Goal: Task Accomplishment & Management: Use online tool/utility

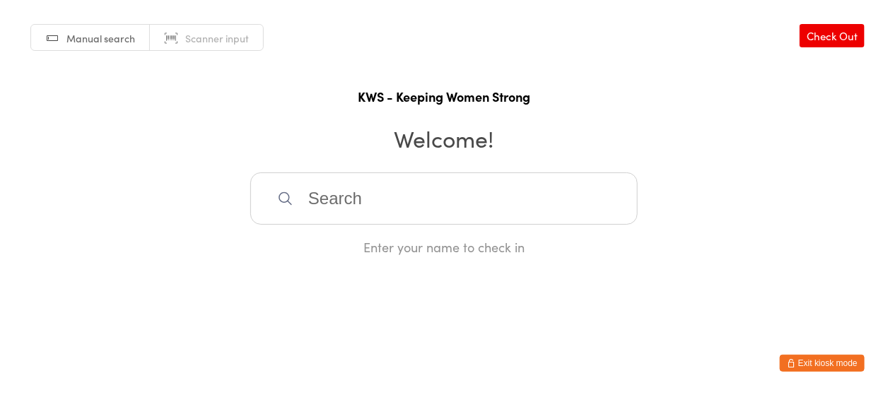
click at [426, 269] on html "You have now entered Kiosk Mode. Members will be able to check themselves in us…" at bounding box center [444, 197] width 888 height 395
click at [354, 204] on input "search" at bounding box center [444, 199] width 388 height 52
type input "[PERSON_NAME]"
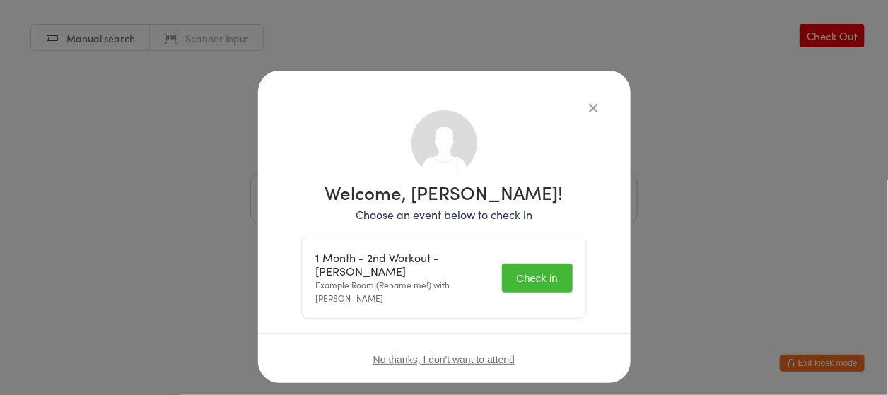
click at [532, 278] on button "Check in" at bounding box center [537, 278] width 71 height 29
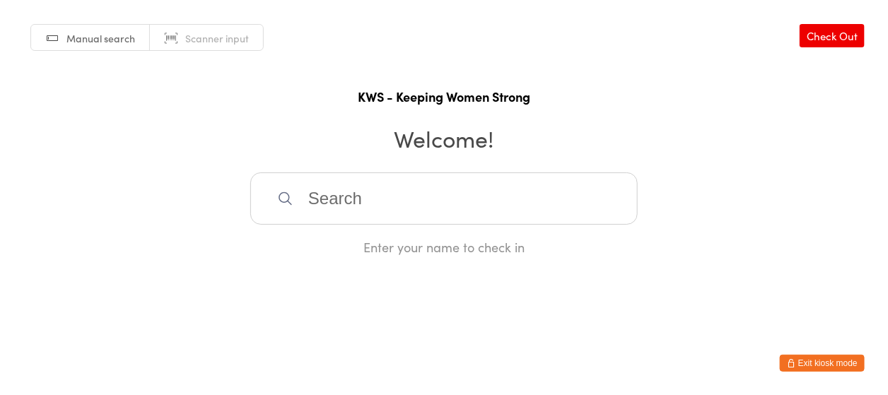
click at [316, 208] on input "search" at bounding box center [444, 199] width 388 height 52
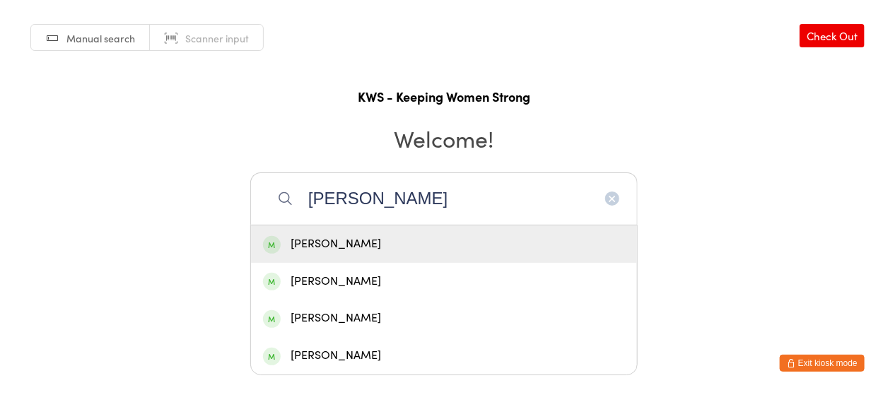
type input "[PERSON_NAME]"
click at [330, 241] on div "[PERSON_NAME]" at bounding box center [444, 244] width 362 height 19
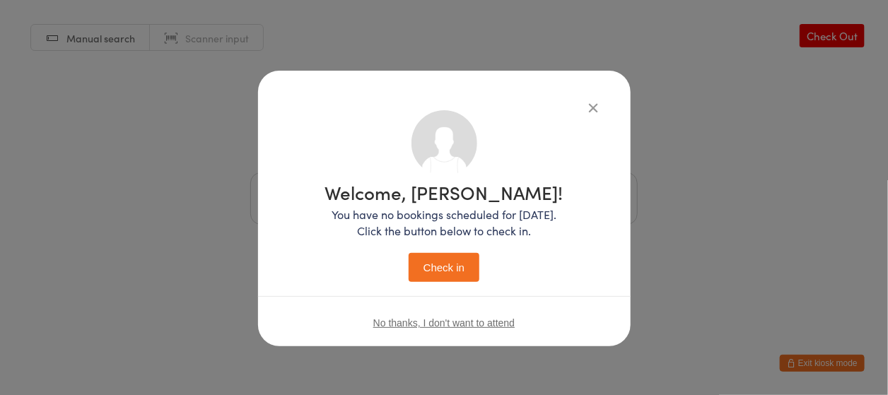
click at [441, 260] on button "Check in" at bounding box center [444, 267] width 71 height 29
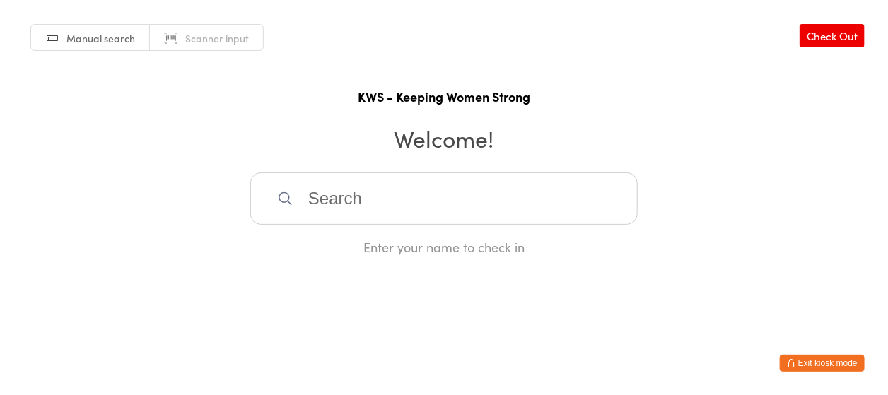
click at [306, 206] on input "search" at bounding box center [444, 199] width 388 height 52
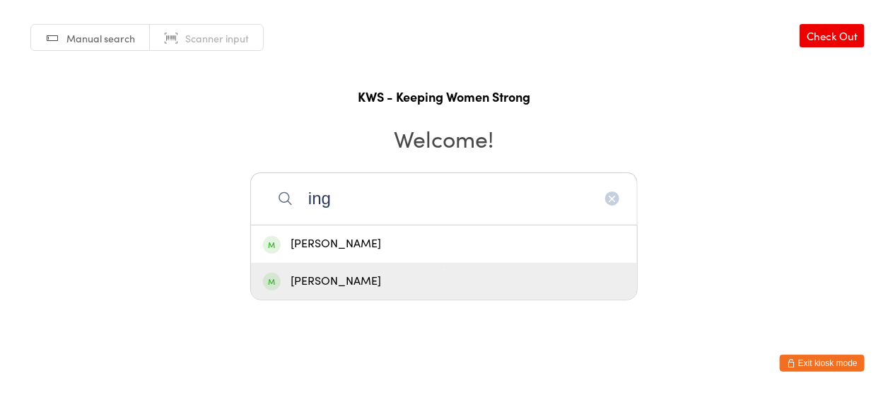
type input "ing"
click at [376, 280] on div "[PERSON_NAME]" at bounding box center [444, 281] width 362 height 19
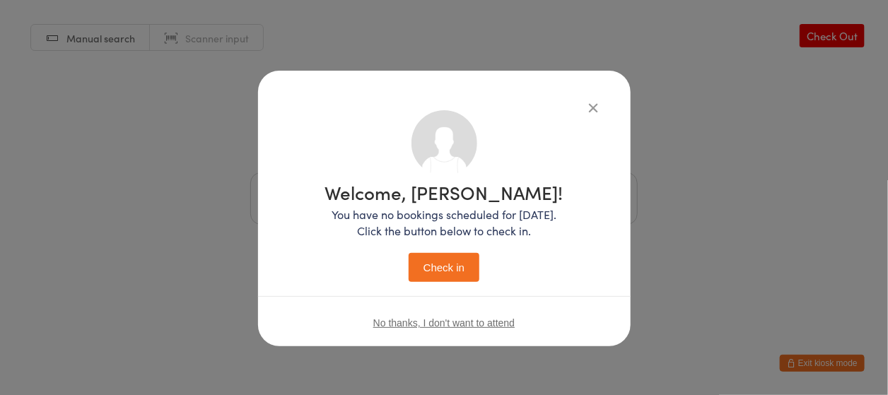
click at [445, 270] on button "Check in" at bounding box center [444, 267] width 71 height 29
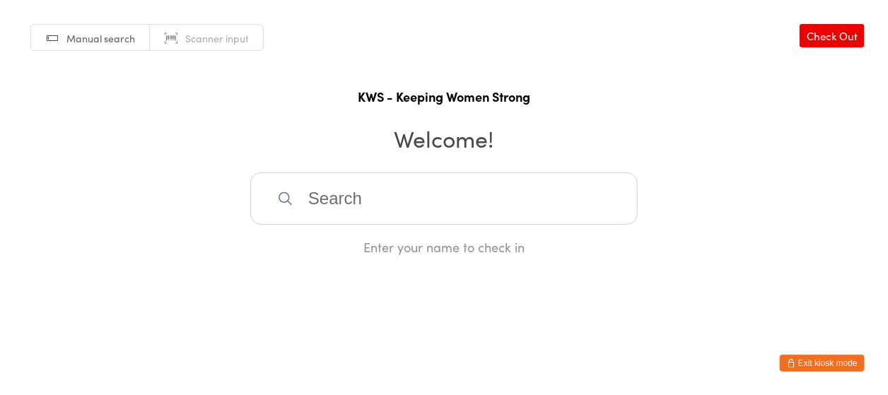
click at [350, 182] on input "search" at bounding box center [444, 199] width 388 height 52
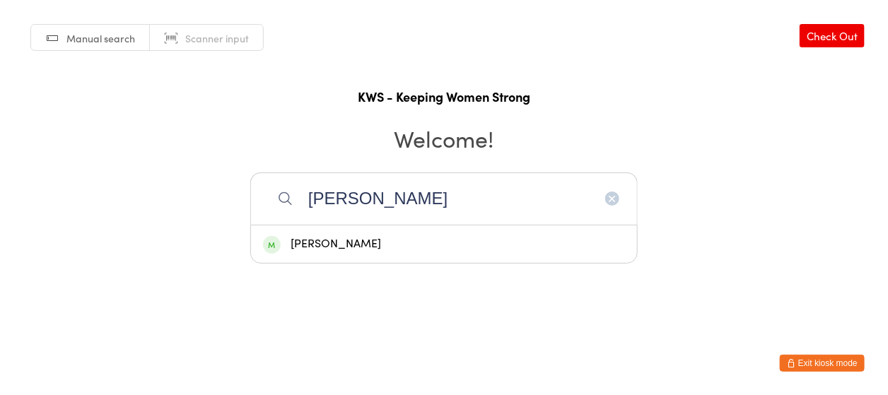
type input "[PERSON_NAME]"
click at [342, 245] on div "[PERSON_NAME]" at bounding box center [444, 244] width 362 height 19
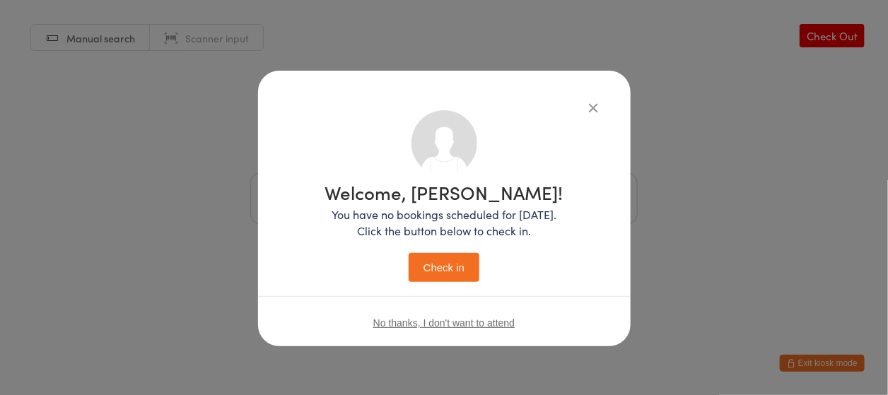
click at [450, 267] on button "Check in" at bounding box center [444, 267] width 71 height 29
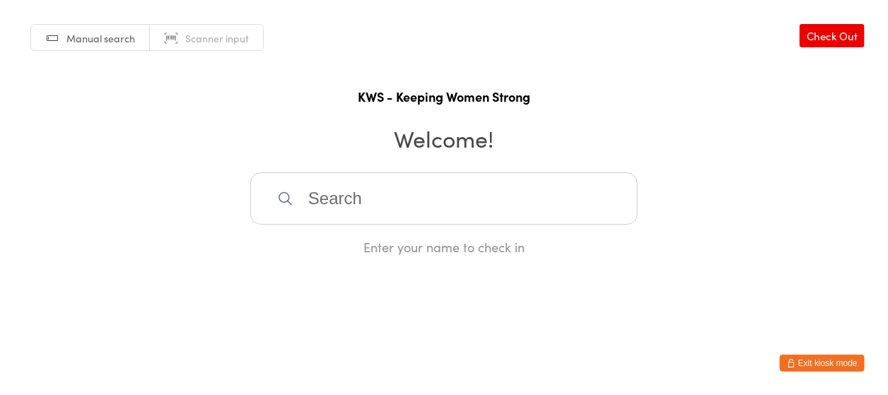
click at [325, 187] on input "search" at bounding box center [444, 199] width 388 height 52
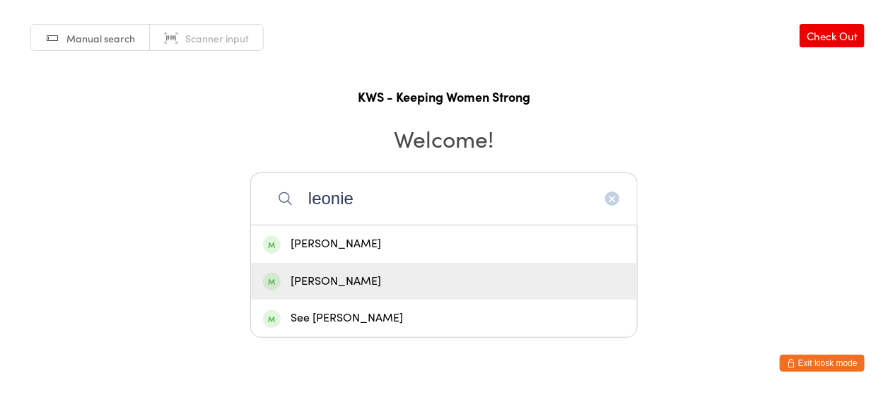
type input "leonie"
click at [331, 263] on div "[PERSON_NAME]" at bounding box center [444, 281] width 386 height 37
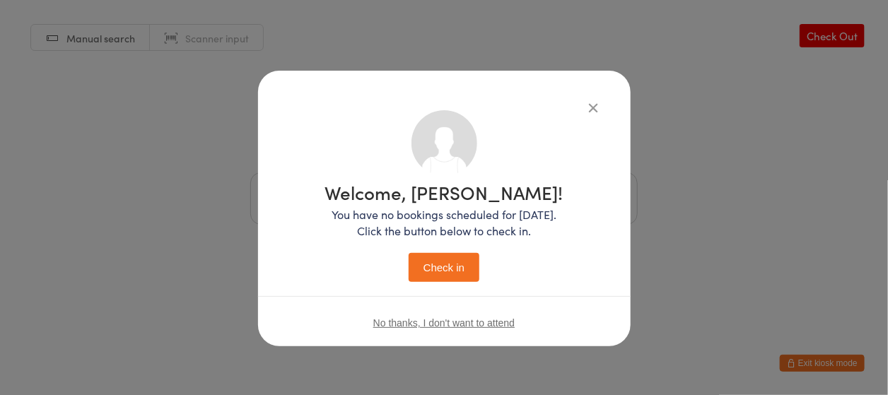
click at [443, 266] on button "Check in" at bounding box center [444, 267] width 71 height 29
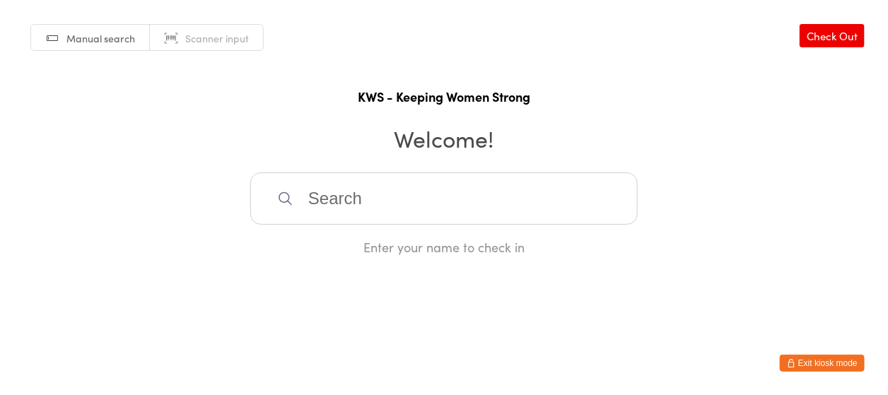
click at [349, 199] on input "search" at bounding box center [444, 199] width 388 height 52
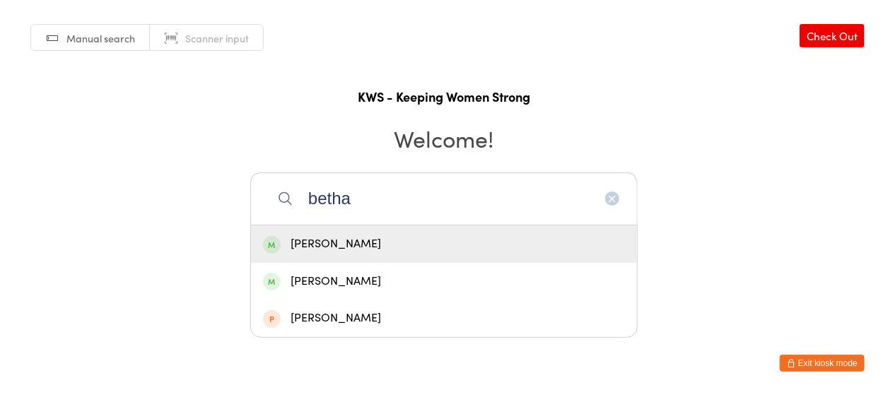
type input "[PERSON_NAME]"
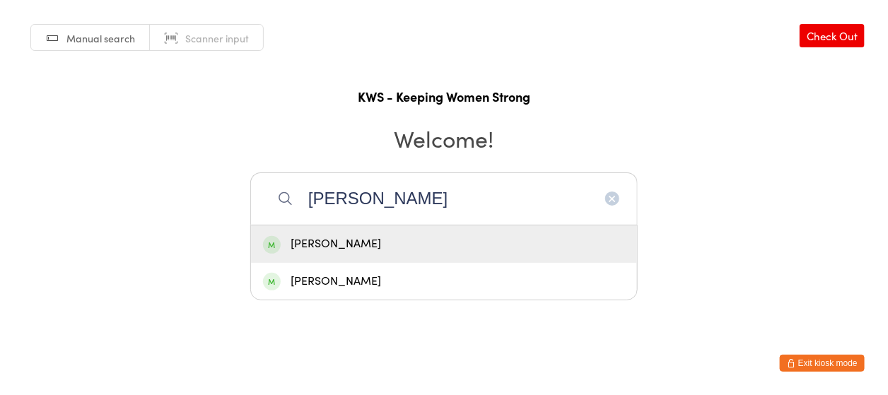
click at [349, 246] on div "[PERSON_NAME]" at bounding box center [444, 244] width 362 height 19
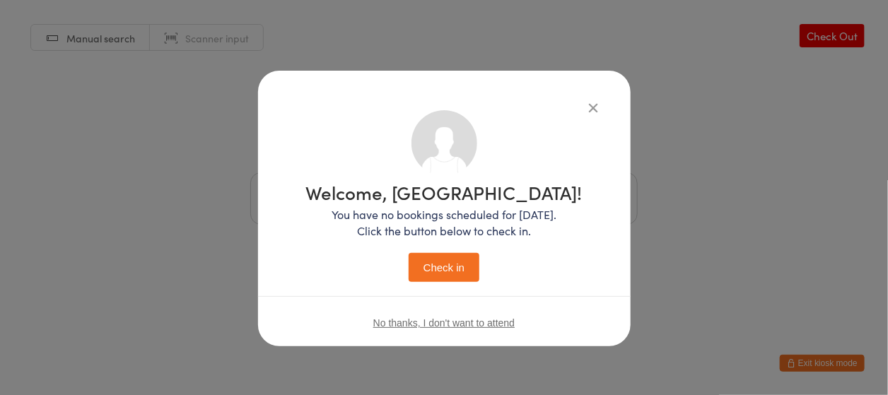
click at [446, 265] on button "Check in" at bounding box center [444, 267] width 71 height 29
